Goal: Information Seeking & Learning: Check status

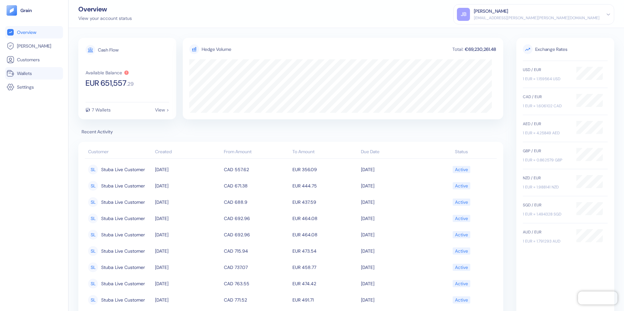
click at [35, 74] on link "Wallets" at bounding box center [34, 73] width 55 height 8
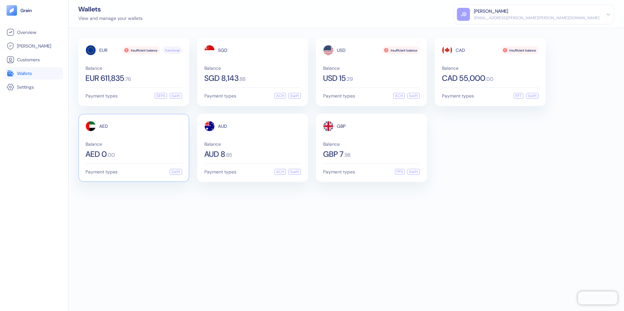
click at [142, 139] on div "AED Balance AED 0 . 00" at bounding box center [133, 139] width 97 height 37
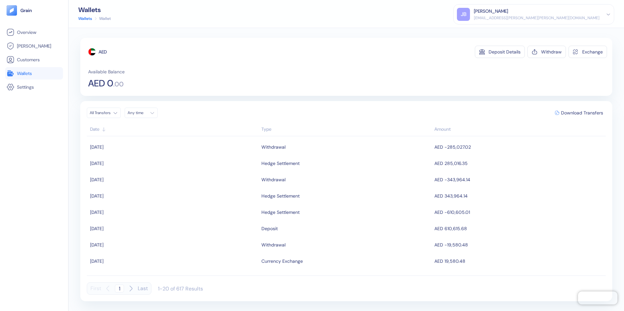
click at [27, 72] on span "Wallets" at bounding box center [24, 73] width 15 height 7
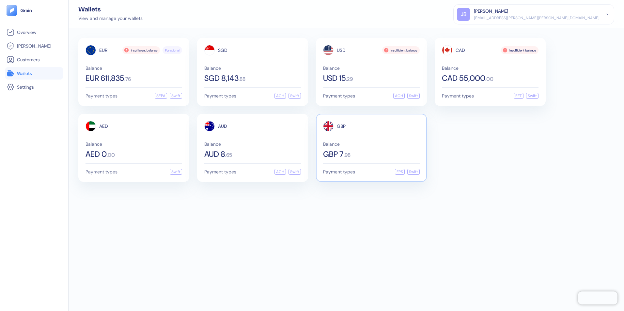
click at [367, 147] on div "Balance GBP 7 . 98" at bounding box center [371, 150] width 97 height 16
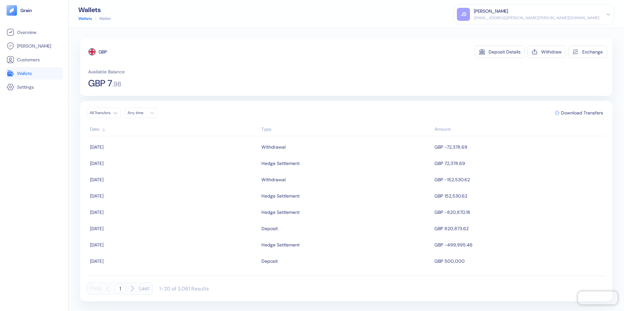
click at [26, 72] on span "Wallets" at bounding box center [24, 73] width 15 height 7
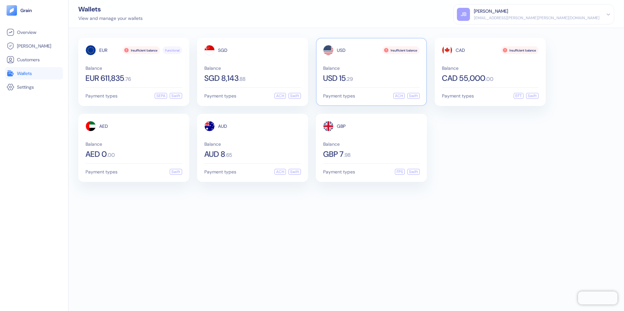
click at [377, 76] on div "USD 15 . 29" at bounding box center [371, 78] width 97 height 8
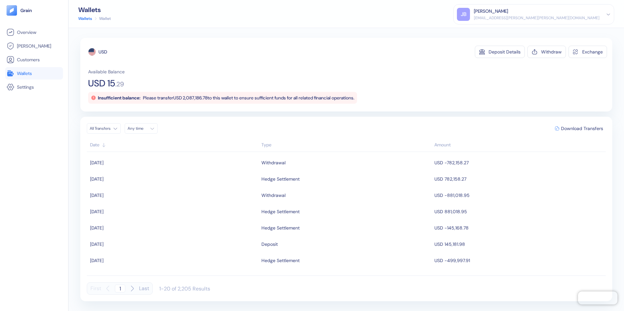
click at [26, 71] on span "Wallets" at bounding box center [24, 73] width 15 height 7
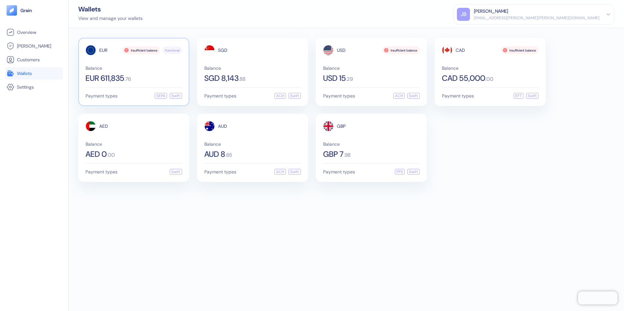
click at [113, 69] on span "Balance" at bounding box center [133, 68] width 97 height 5
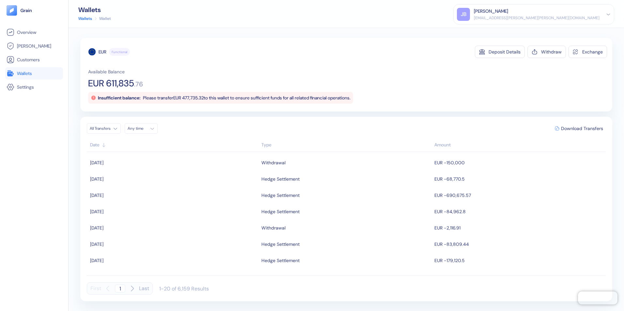
click at [23, 70] on link "Wallets" at bounding box center [34, 73] width 55 height 8
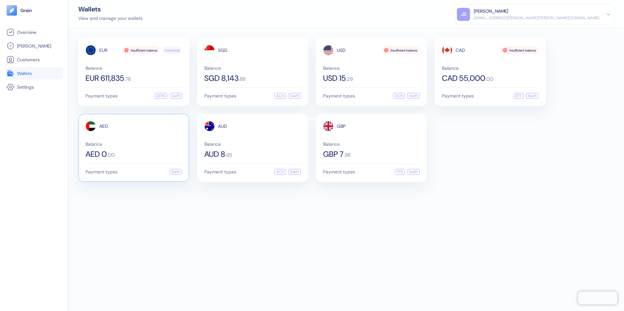
click at [142, 141] on div "AED Balance AED 0 . 00" at bounding box center [133, 139] width 97 height 37
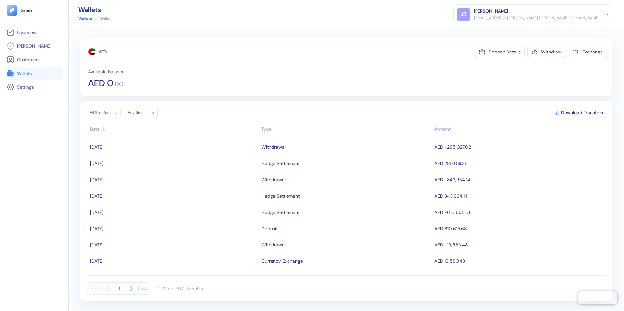
click at [29, 71] on span "Wallets" at bounding box center [24, 73] width 15 height 7
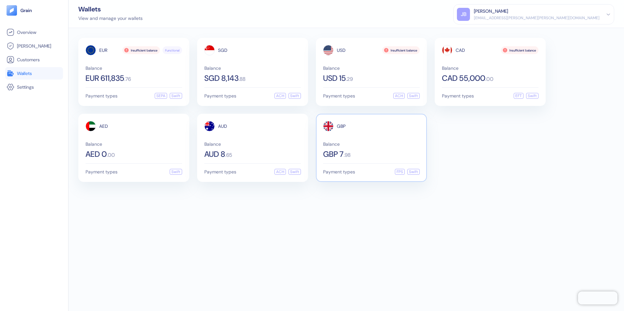
click at [393, 146] on span "Balance" at bounding box center [371, 144] width 97 height 5
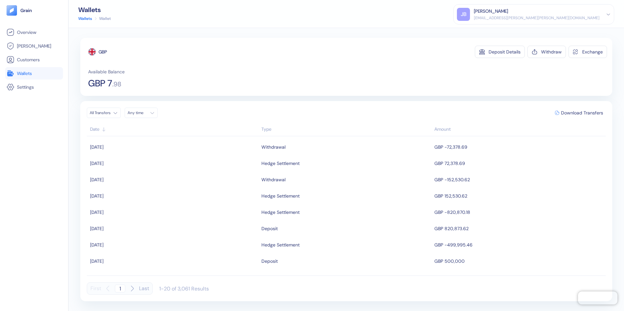
click at [25, 72] on span "Wallets" at bounding box center [24, 73] width 15 height 7
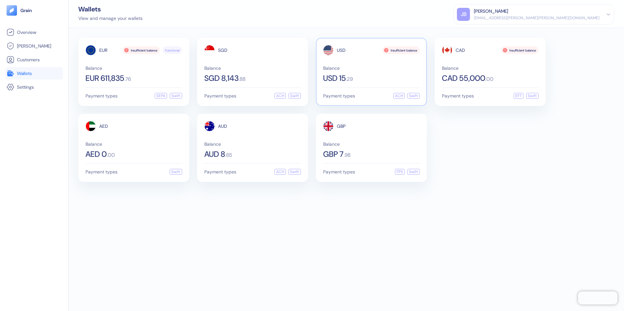
click at [358, 69] on span "Balance" at bounding box center [371, 68] width 97 height 5
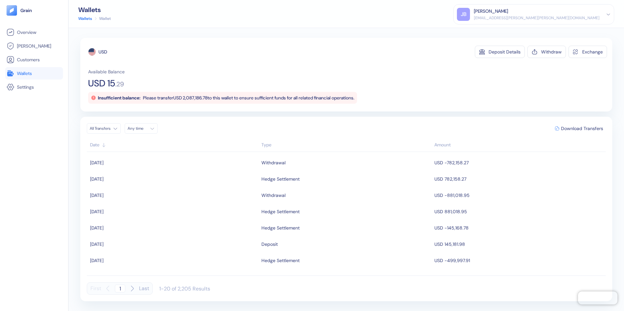
click at [37, 178] on div "Overview [PERSON_NAME] Customers Wallets Settings" at bounding box center [34, 163] width 58 height 275
click at [29, 74] on span "Wallets" at bounding box center [24, 73] width 15 height 7
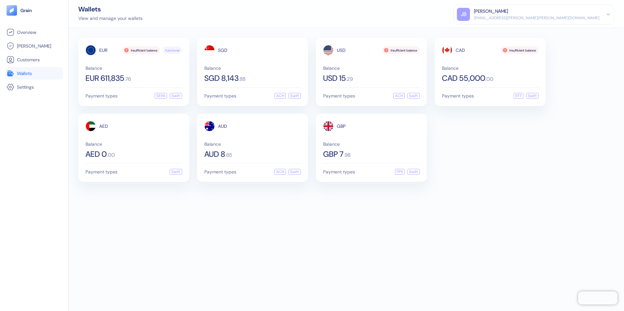
click at [300, 234] on div "EUR Insufficient balance Functional Balance EUR 611,835 . 76 Payment types SEPA…" at bounding box center [346, 169] width 555 height 283
